Goal: Task Accomplishment & Management: Manage account settings

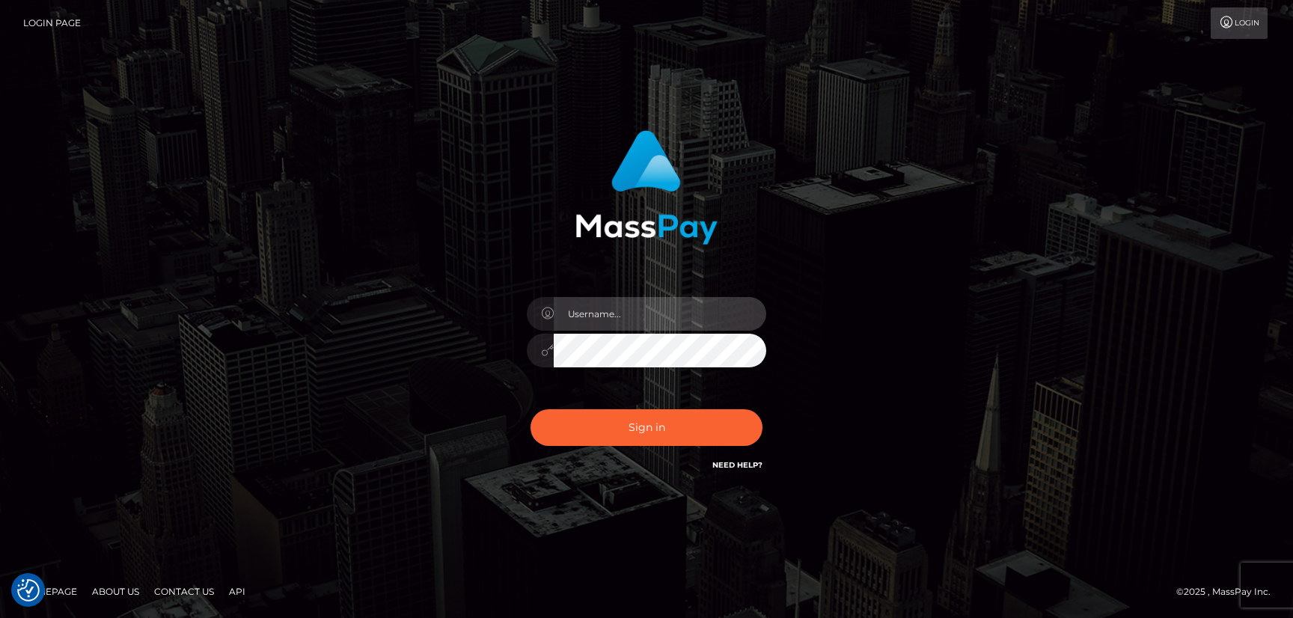
type input "hello.feetfinder"
click at [683, 307] on input "hello.feetfinder" at bounding box center [660, 314] width 212 height 34
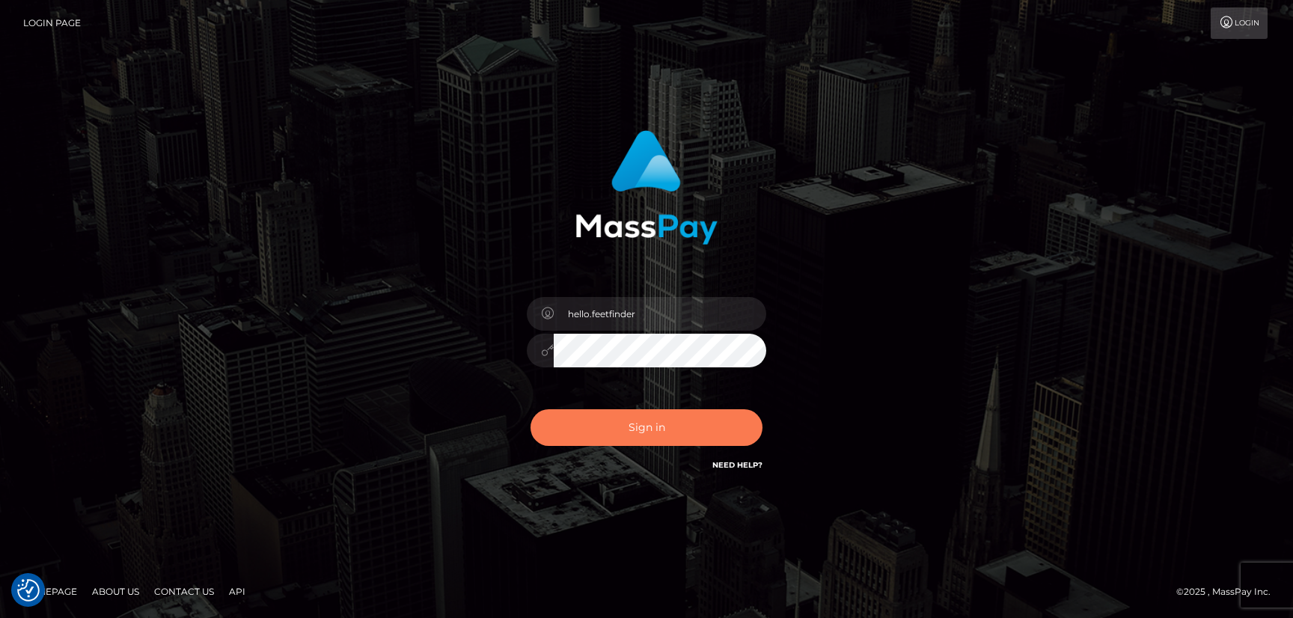
click at [713, 440] on button "Sign in" at bounding box center [646, 427] width 232 height 37
type input "hello.feetfinder"
click at [694, 431] on button "Sign in" at bounding box center [646, 427] width 232 height 37
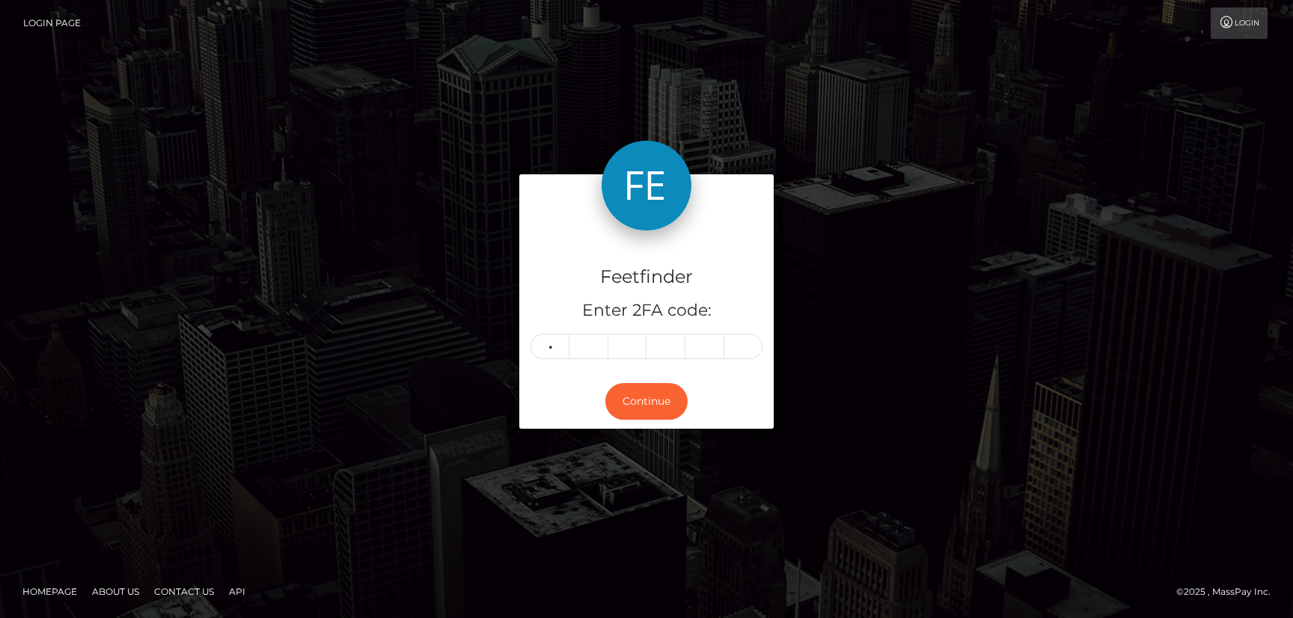
type input "0"
type input "1"
type input "5"
type input "8"
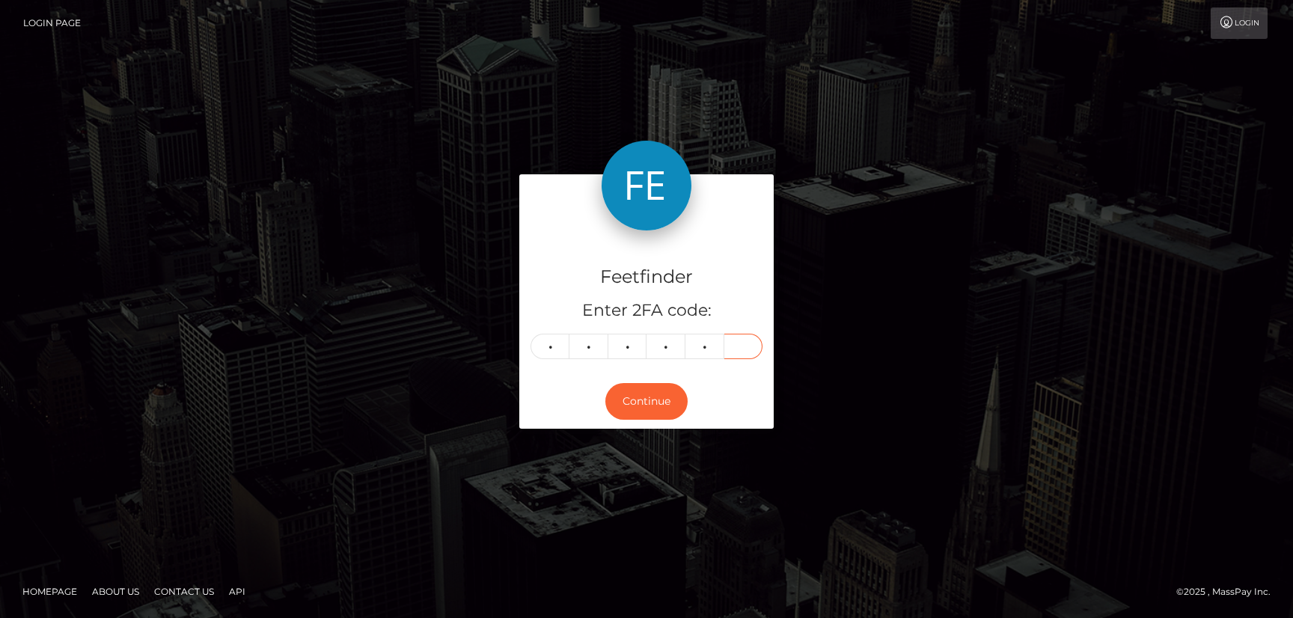
type input "4"
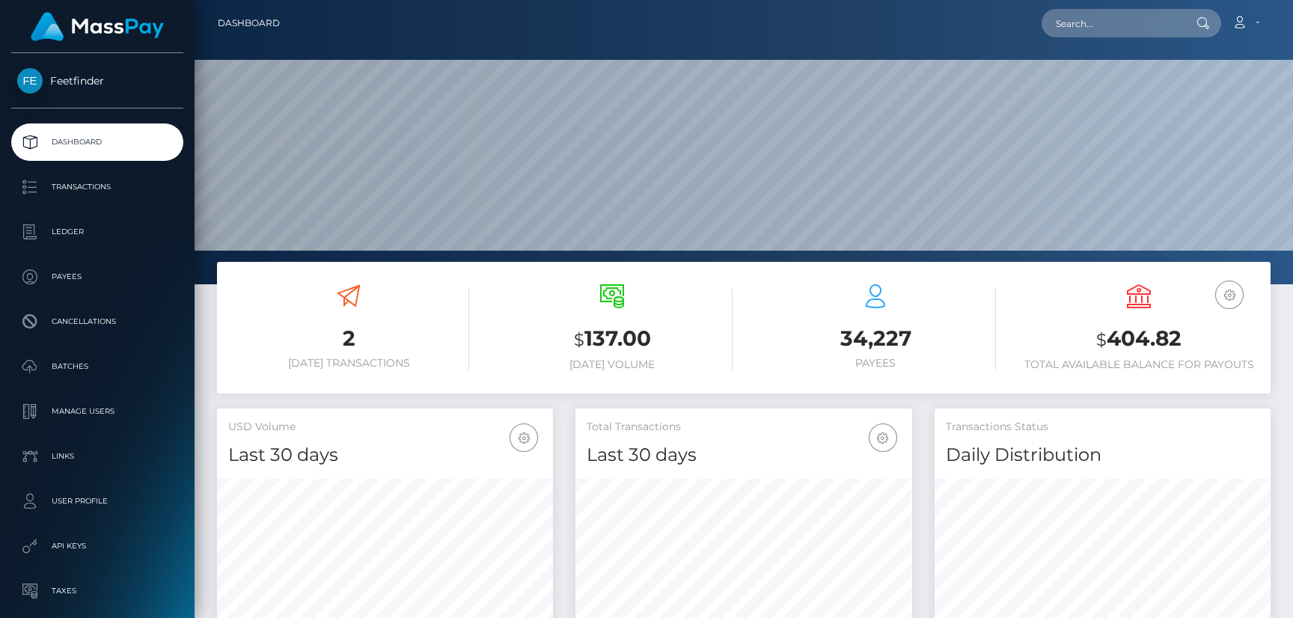
scroll to position [266, 336]
